Goal: Information Seeking & Learning: Find specific fact

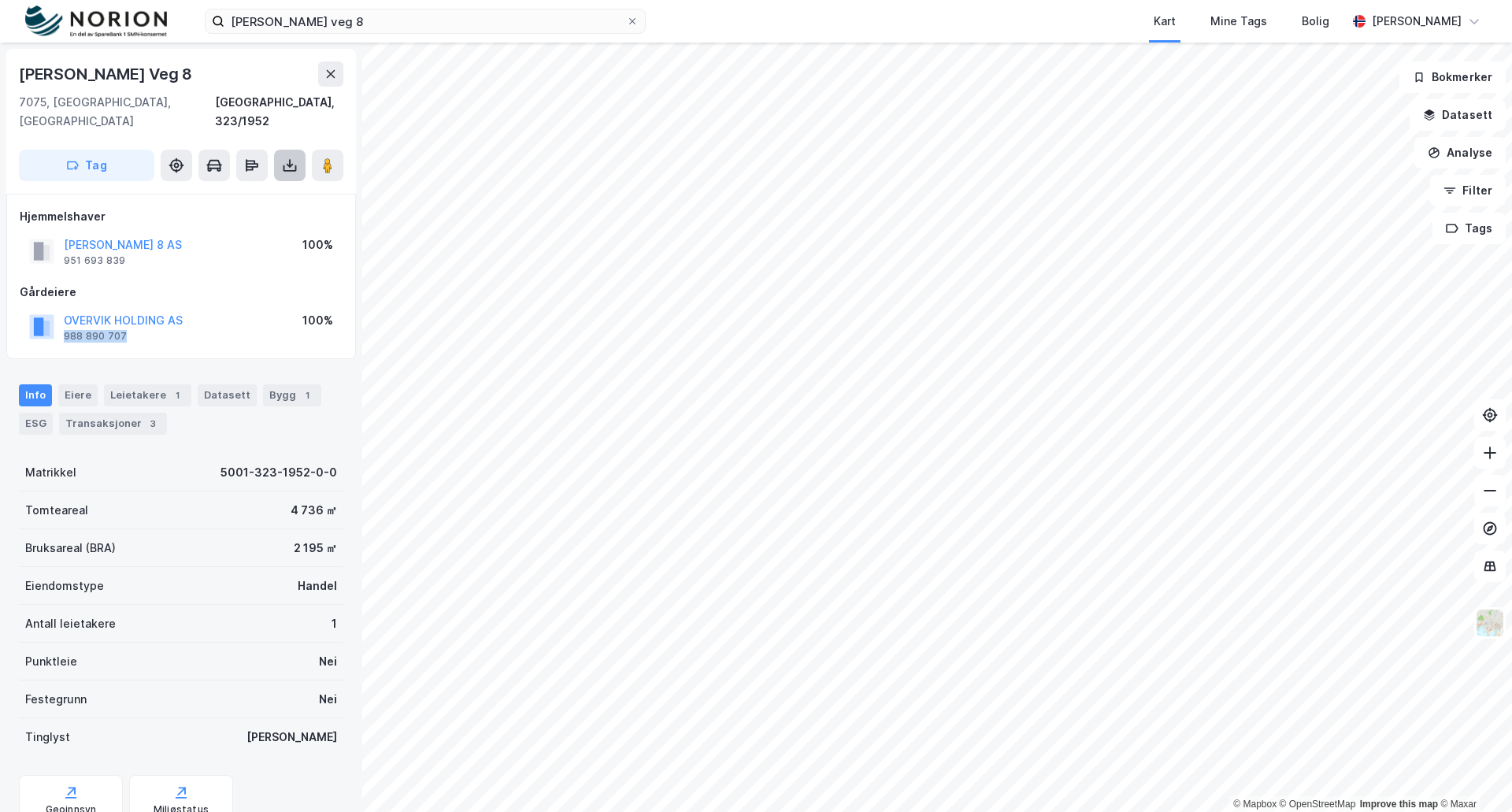
click at [282, 157] on icon at bounding box center [289, 165] width 16 height 16
click at [223, 190] on div "Last ned grunnbok" at bounding box center [212, 196] width 92 height 12
click at [211, 157] on icon at bounding box center [214, 165] width 16 height 16
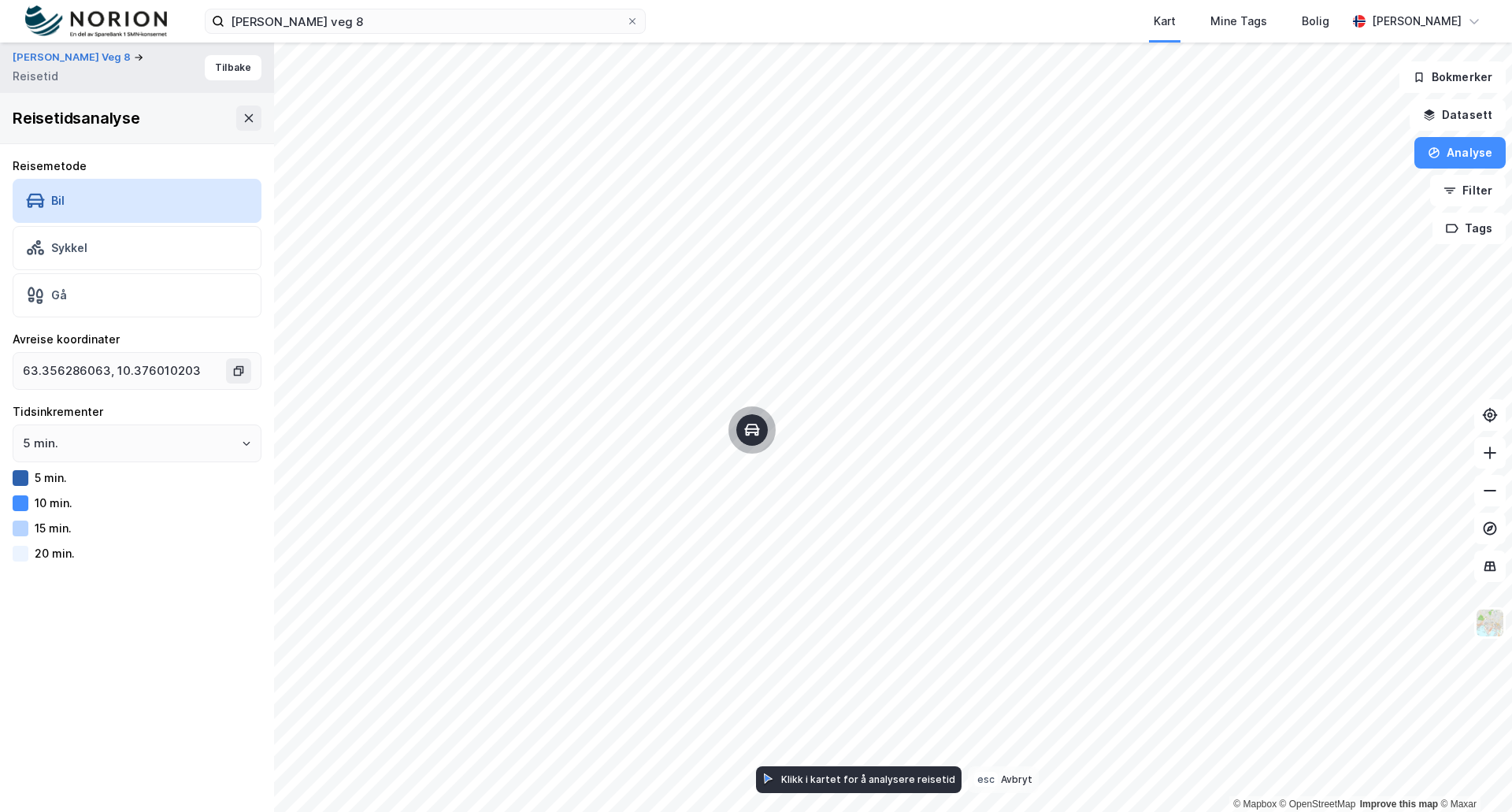
click at [765, 781] on icon at bounding box center [769, 778] width 8 height 9
click at [245, 119] on icon at bounding box center [249, 119] width 9 height 8
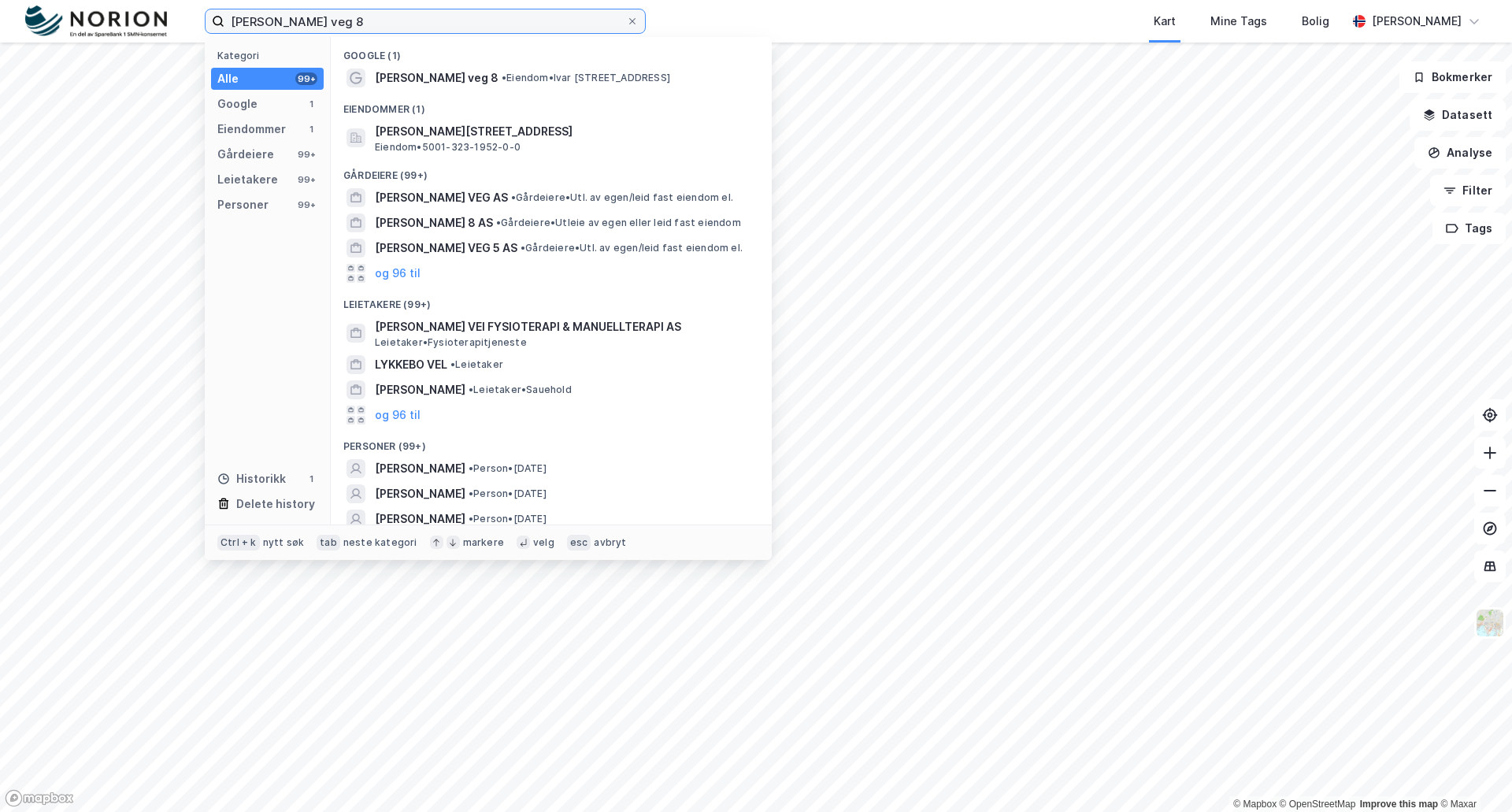
drag, startPoint x: 322, startPoint y: 21, endPoint x: 182, endPoint y: 23, distance: 140.0
click at [182, 23] on div "[PERSON_NAME] veg 8 Kategori Alle 99+ Google 1 Eiendommer 1 Gårdeiere 99+ Leiet…" at bounding box center [756, 21] width 1512 height 43
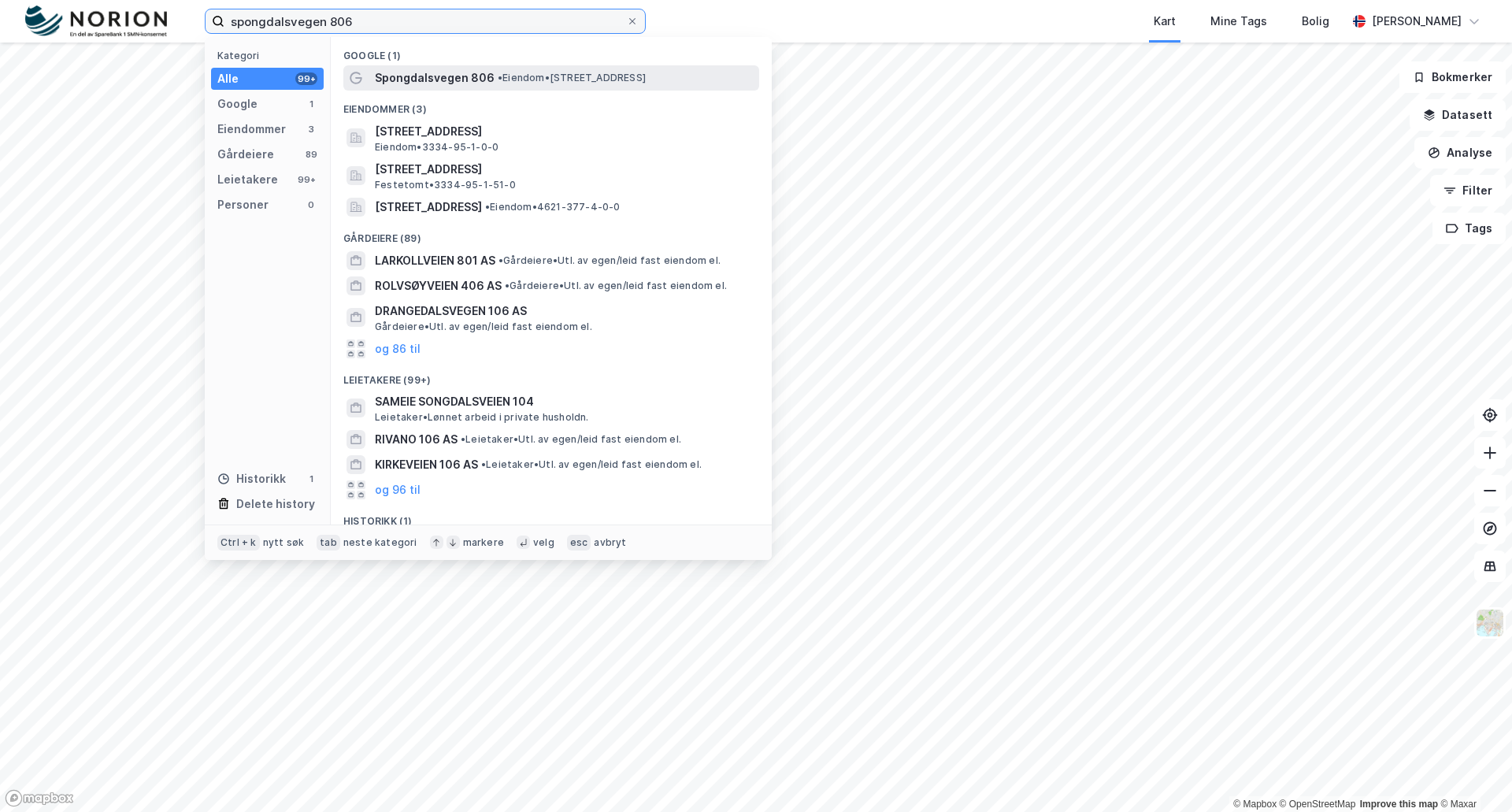
type input "spongdalsvegen 806"
click at [521, 76] on span "• Eiendom • [STREET_ADDRESS]" at bounding box center [572, 77] width 148 height 12
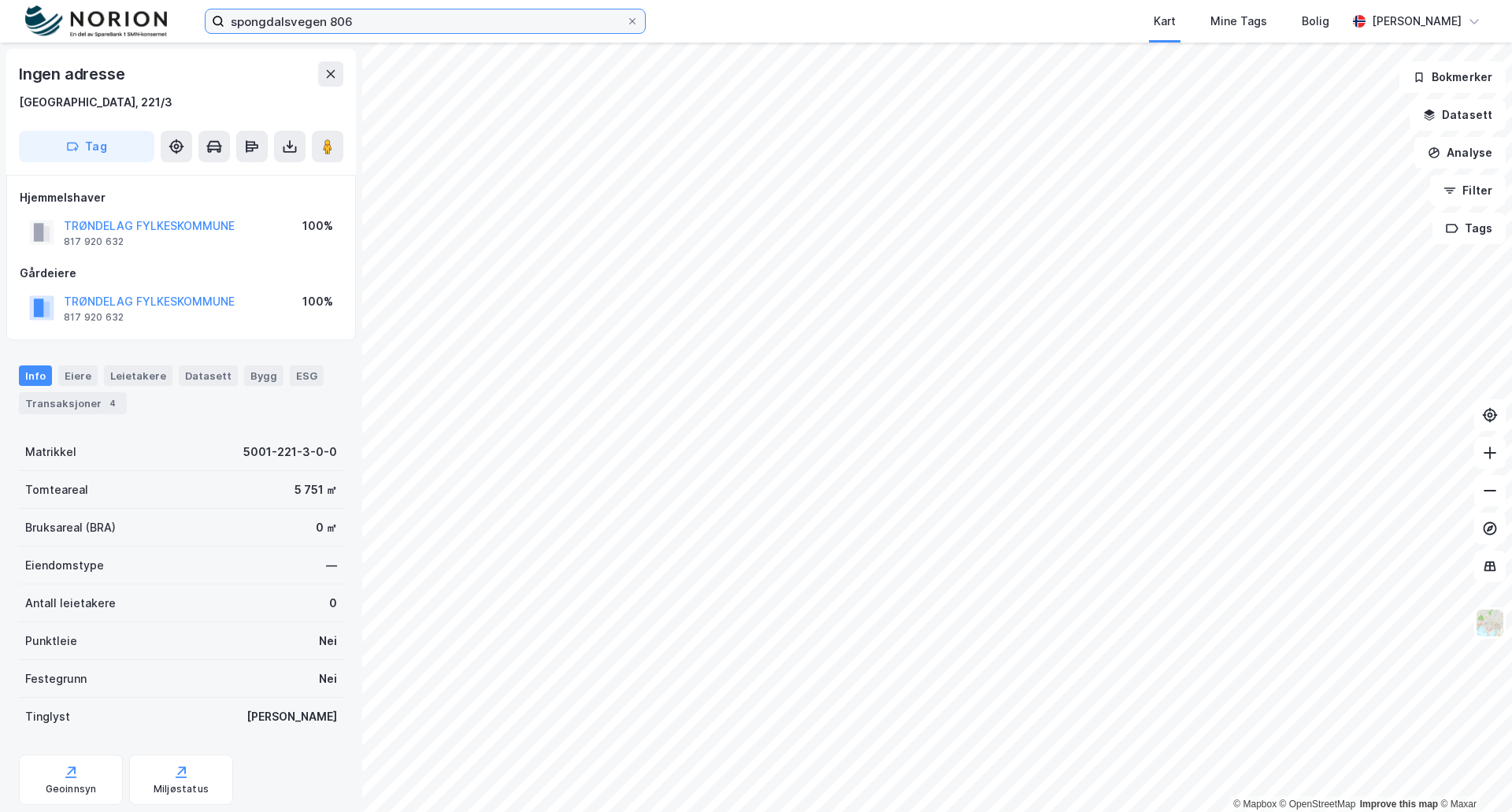
click at [367, 20] on input "spongdalsvegen 806" at bounding box center [425, 21] width 401 height 24
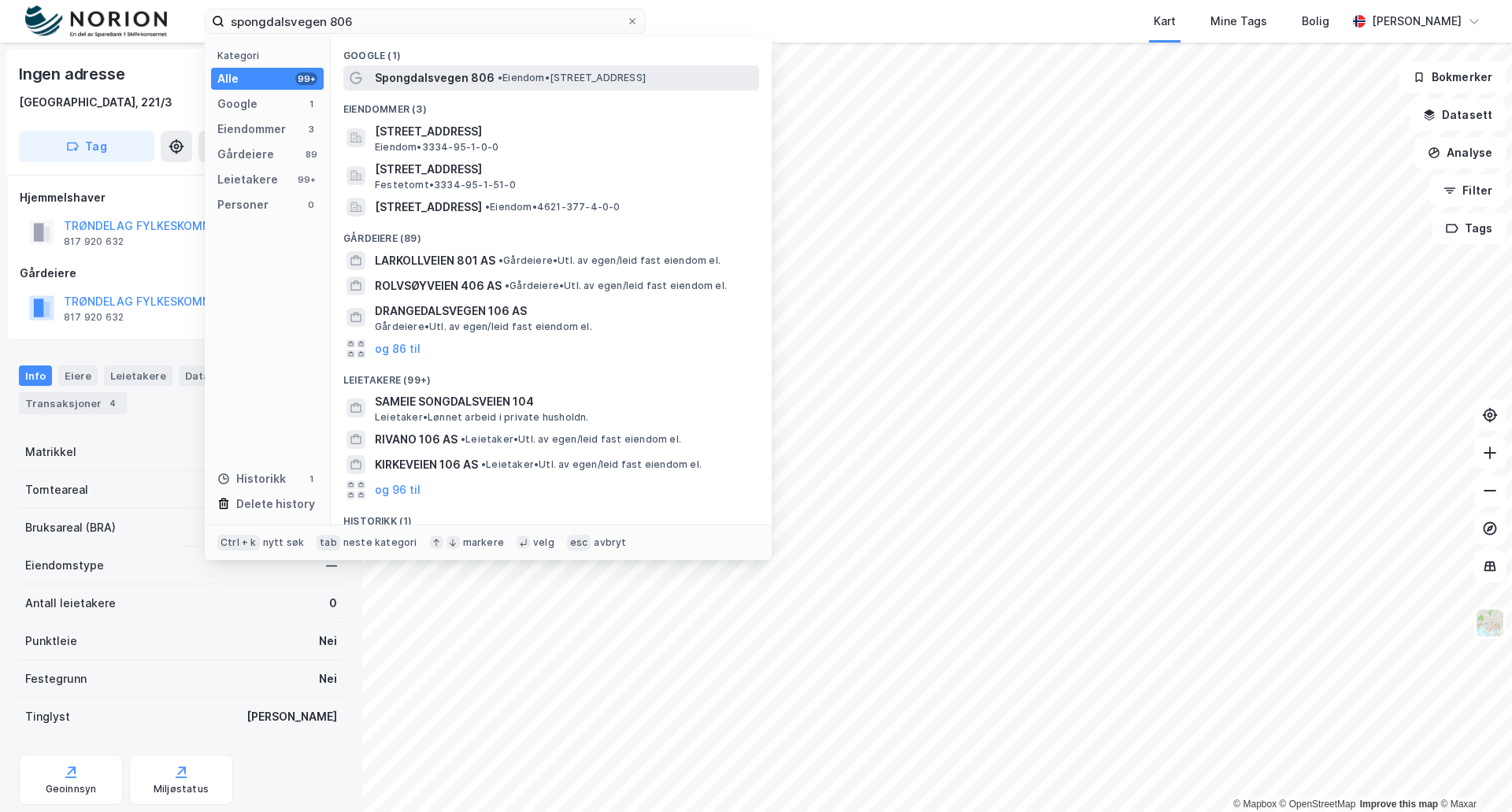
click at [425, 78] on span "Spongdalsvegen 806" at bounding box center [434, 77] width 120 height 19
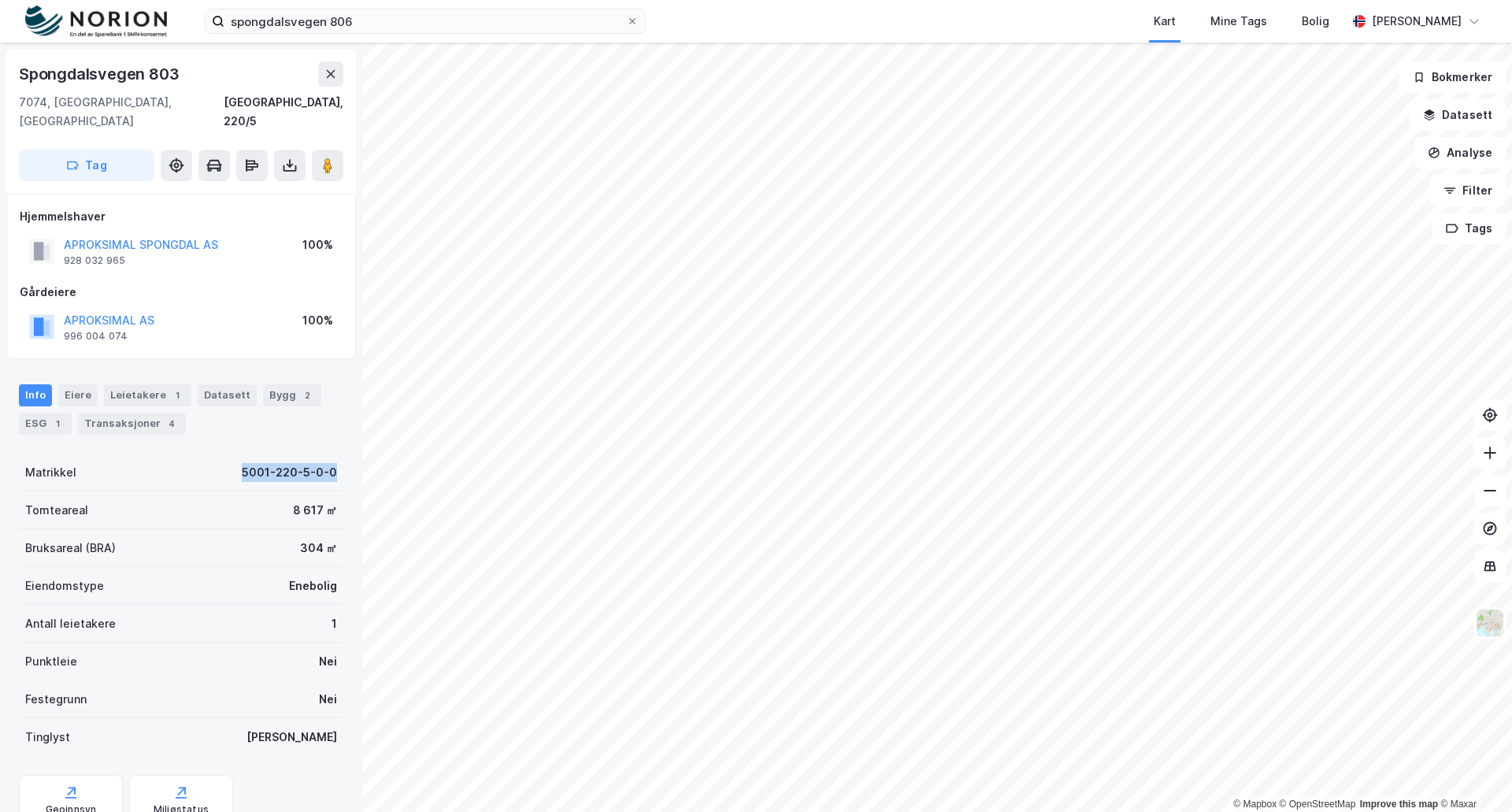
drag, startPoint x: 232, startPoint y: 449, endPoint x: 334, endPoint y: 453, distance: 102.1
click at [334, 453] on div "Spongdalsvegen 803 7074, [GEOGRAPHIC_DATA], [GEOGRAPHIC_DATA] [GEOGRAPHIC_DATA]…" at bounding box center [181, 427] width 362 height 769
copy div "5001-220-5-0-0"
